Goal: Navigation & Orientation: Find specific page/section

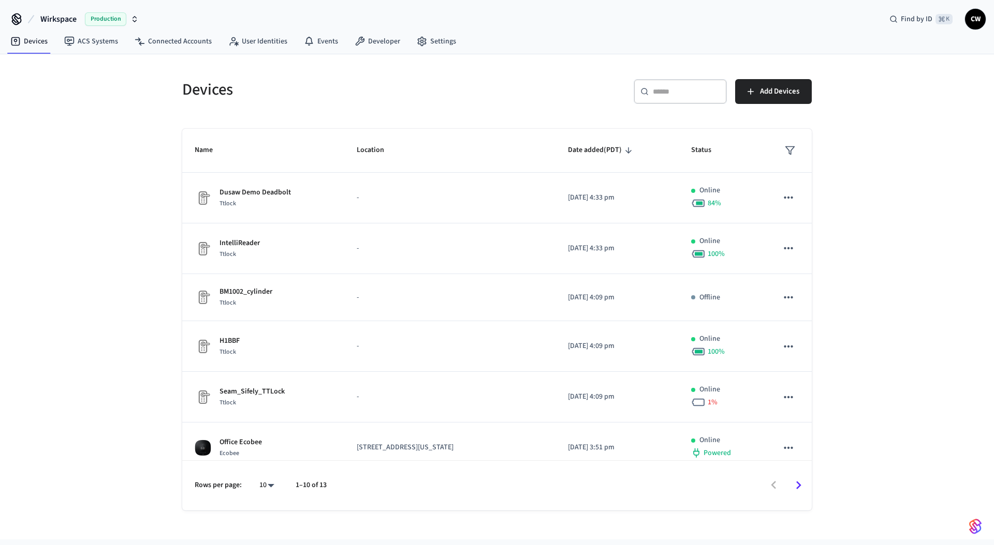
click at [112, 154] on div "Devices ​ ​ Add Devices Name Location Date added (PDT) Status Dusaw Demo Deadbo…" at bounding box center [497, 296] width 994 height 485
click at [66, 16] on span "Wirkspace" at bounding box center [58, 19] width 36 height 12
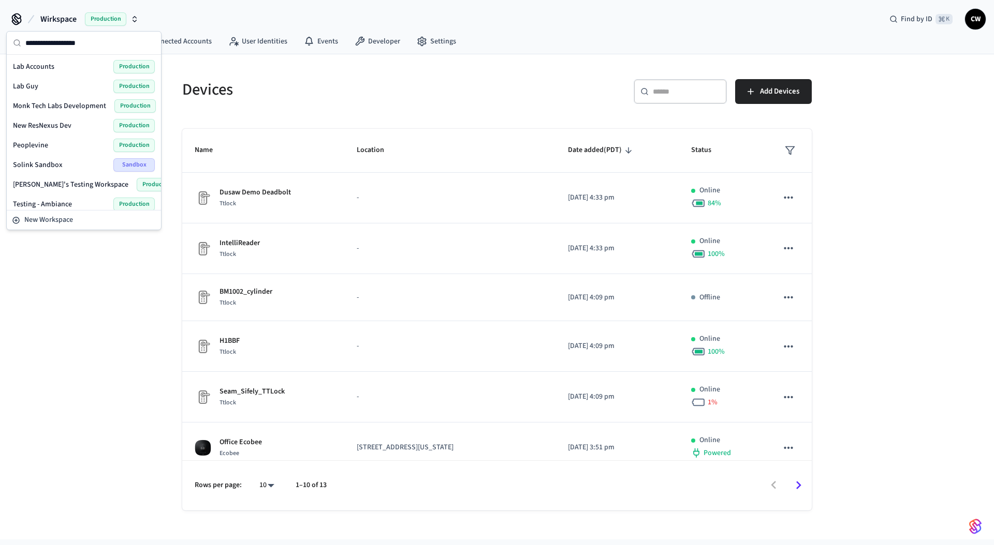
scroll to position [273, 0]
click at [43, 89] on div "Lab Guy Production" at bounding box center [84, 88] width 142 height 13
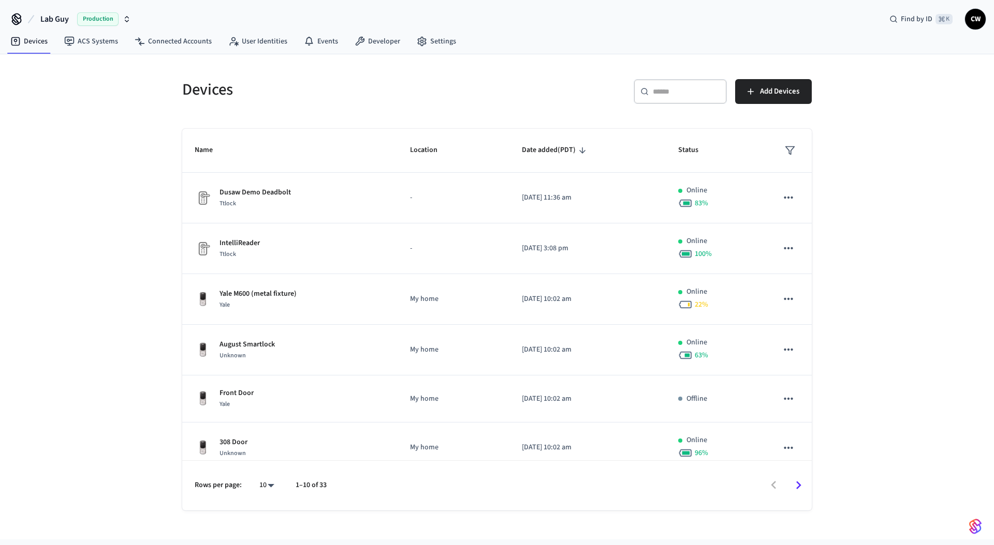
click at [93, 208] on div "Devices ​ ​ Add Devices Name Location Date added (PDT) Status Dusaw Demo Deadbo…" at bounding box center [497, 296] width 994 height 485
click at [91, 40] on link "ACS Systems" at bounding box center [91, 41] width 70 height 19
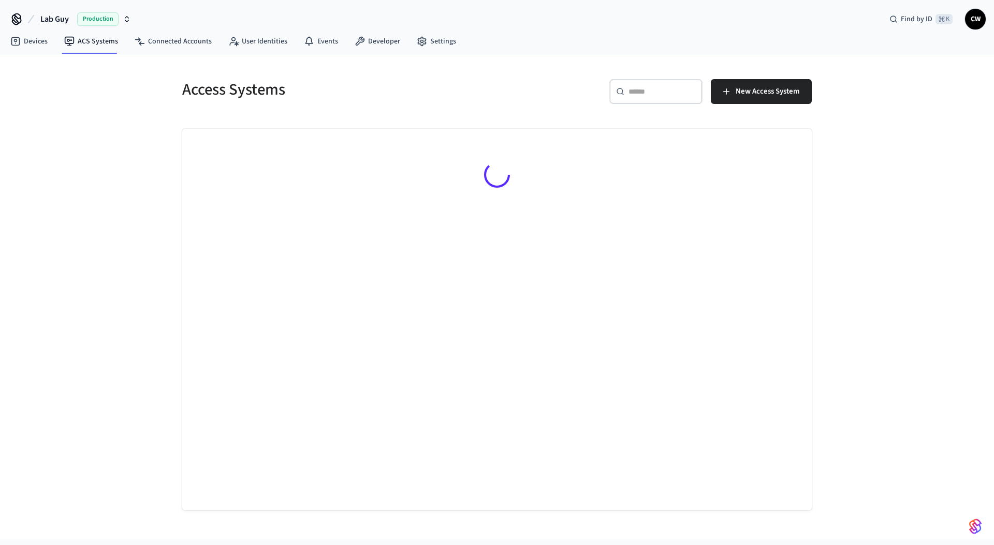
click at [116, 146] on div "Access Systems ​ ​ New Access System" at bounding box center [497, 296] width 994 height 485
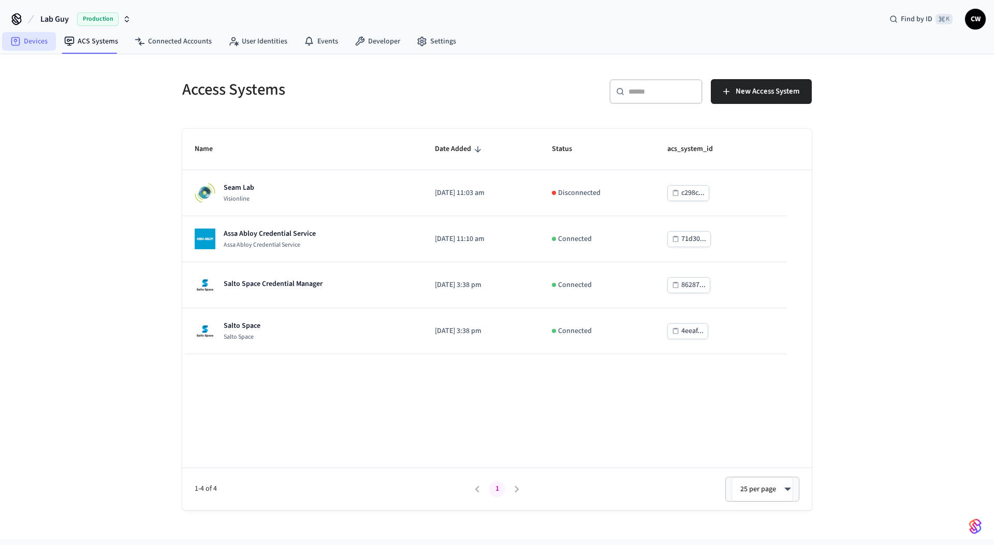
click at [33, 44] on link "Devices" at bounding box center [29, 41] width 54 height 19
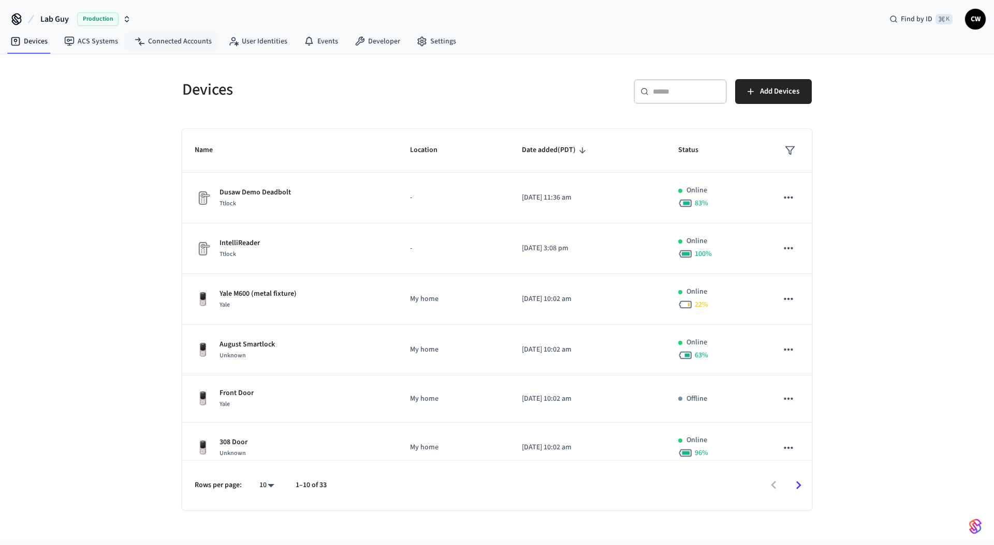
click at [117, 155] on div "Devices ​ ​ Add Devices Name Location Date added (PDT) Status Dusaw Demo Deadbo…" at bounding box center [497, 296] width 994 height 485
